Goal: Communication & Community: Answer question/provide support

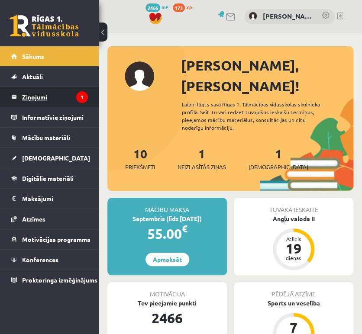
click at [59, 90] on legend "Ziņojumi 1" at bounding box center [55, 97] width 66 height 20
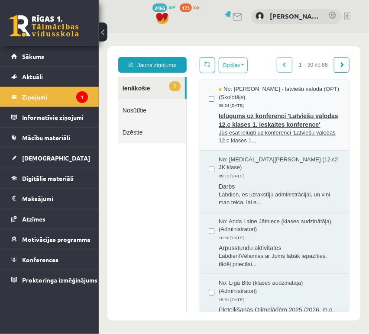
click at [237, 122] on span "Ielūgums uz konferenci 'Latviešu valodas 12.c klases 1. ieskaites konference'" at bounding box center [279, 118] width 122 height 19
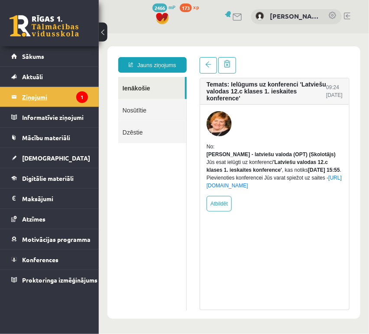
click at [66, 90] on legend "Ziņojumi 1" at bounding box center [55, 97] width 66 height 20
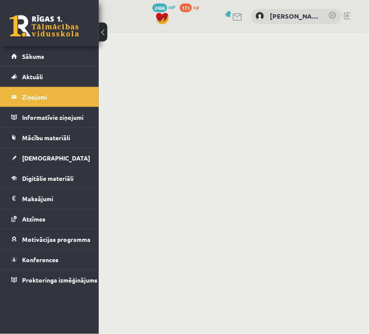
click at [51, 18] on link at bounding box center [44, 26] width 69 height 22
